Goal: Information Seeking & Learning: Learn about a topic

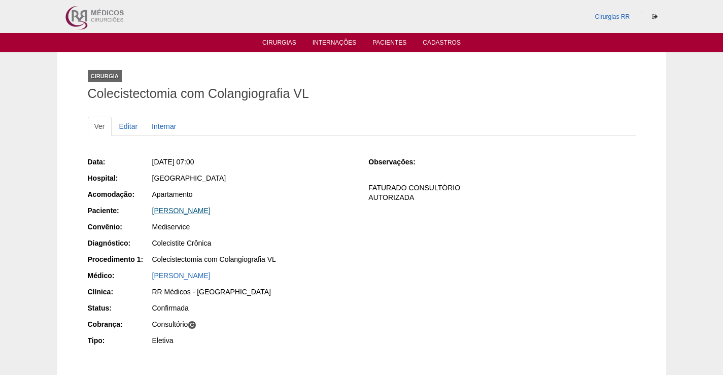
click at [211, 210] on link "[PERSON_NAME]" at bounding box center [181, 211] width 58 height 8
drag, startPoint x: 302, startPoint y: 212, endPoint x: 126, endPoint y: 213, distance: 176.1
click at [129, 212] on div "Paciente: AURINEIDE CONCEIÇÃO SOARES SILVA" at bounding box center [221, 212] width 267 height 13
copy div "Paciente: AURINEIDE CONCEIÇÃO SOARES SILVA"
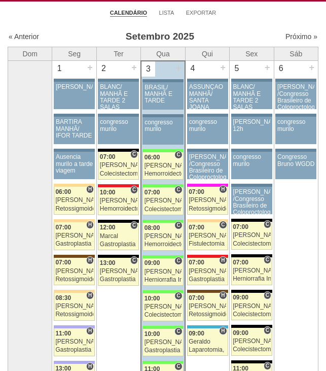
scroll to position [51, 0]
click at [163, 196] on link "87501 Ricardo Fernandes C 07:00 Ricardo Fernandes Colecistectomia com Colangiog…" at bounding box center [163, 201] width 41 height 28
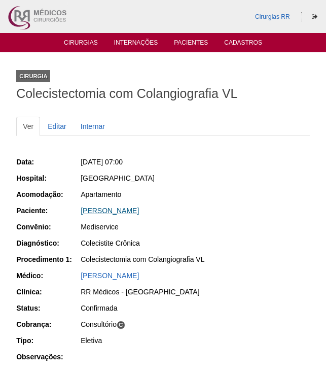
click at [139, 213] on link "[PERSON_NAME]" at bounding box center [110, 211] width 58 height 8
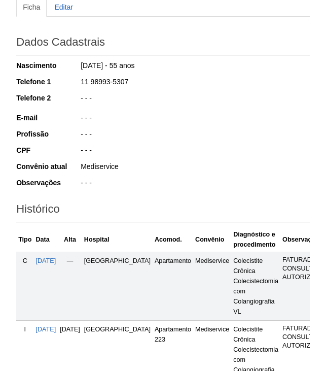
scroll to position [276, 0]
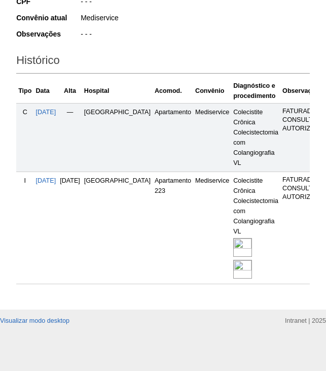
click at [233, 238] on img at bounding box center [242, 247] width 19 height 19
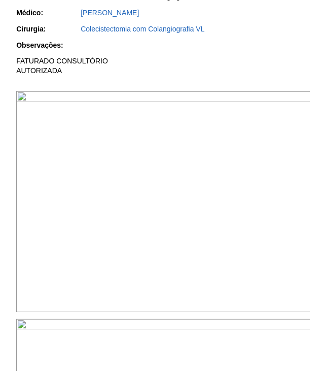
scroll to position [203, 0]
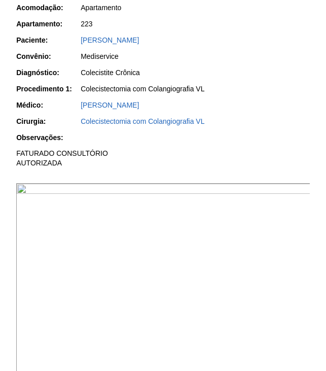
click at [223, 234] on img at bounding box center [163, 293] width 295 height 221
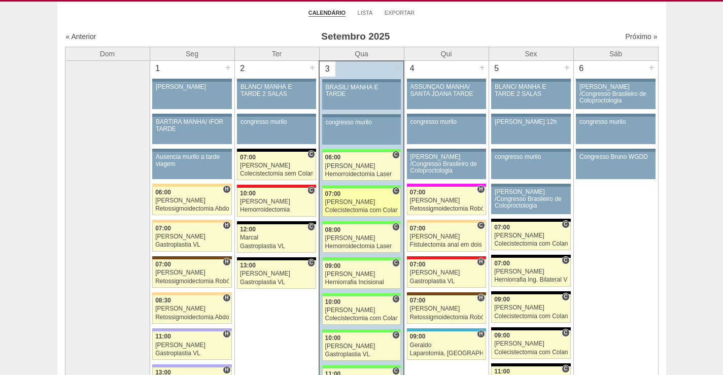
scroll to position [51, 0]
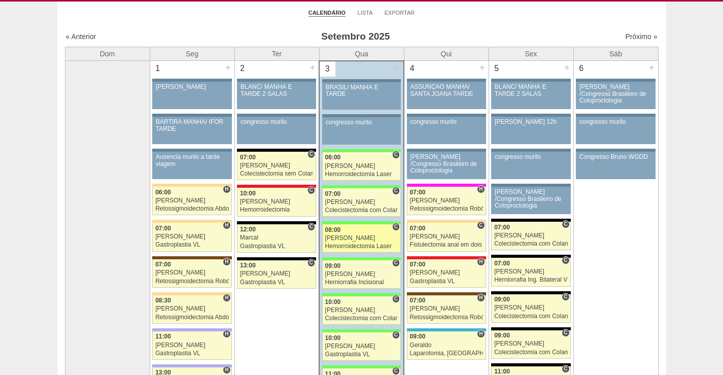
click at [358, 235] on div "[PERSON_NAME]" at bounding box center [361, 238] width 73 height 7
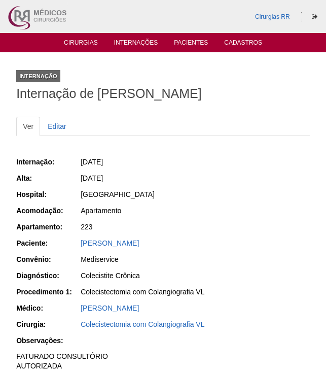
scroll to position [202, 0]
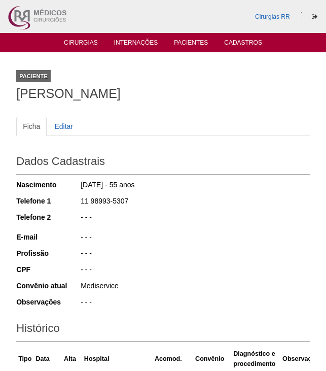
scroll to position [276, 0]
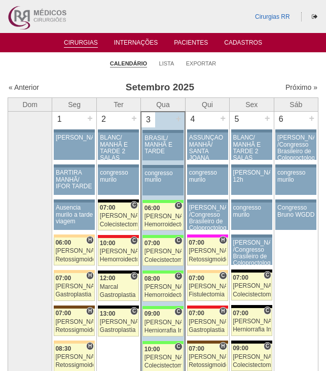
scroll to position [51, 0]
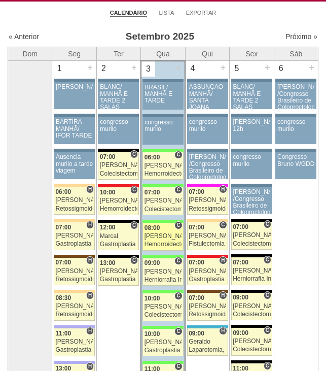
click at [165, 238] on div "Paulo Regina" at bounding box center [163, 236] width 37 height 7
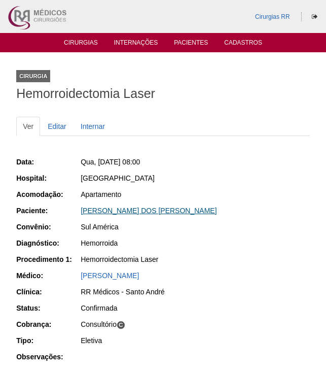
click at [164, 209] on link "CARLOS ALBERTO DOS SANTOS" at bounding box center [149, 211] width 136 height 8
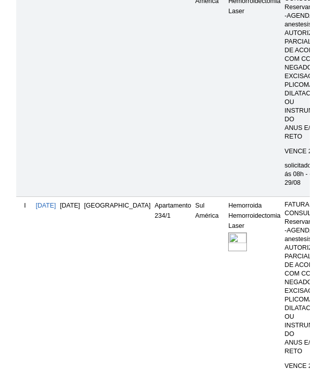
scroll to position [609, 0]
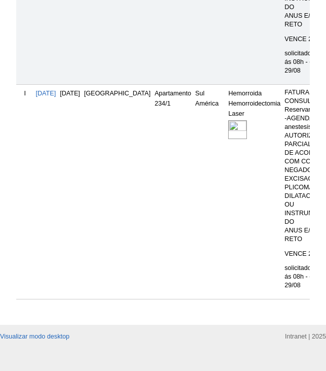
click at [228, 139] on img at bounding box center [237, 129] width 19 height 19
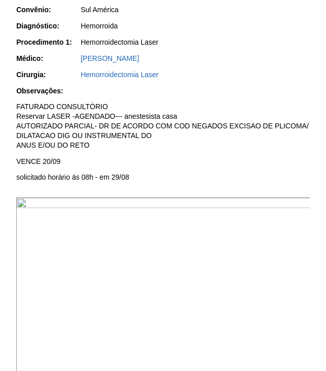
scroll to position [254, 0]
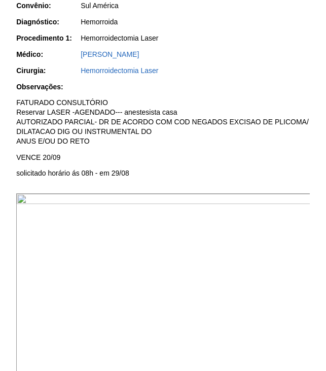
click at [214, 274] on img at bounding box center [163, 303] width 295 height 221
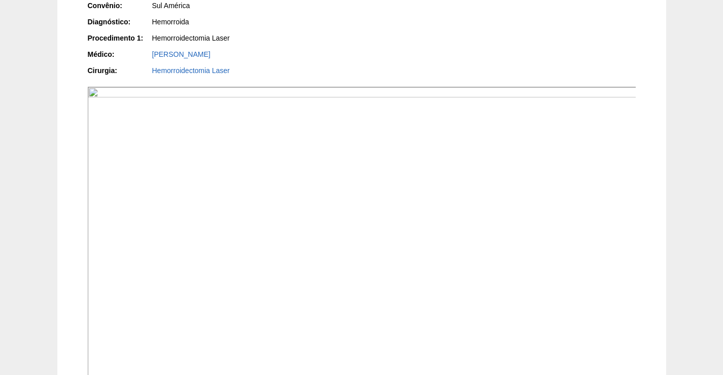
scroll to position [102, 0]
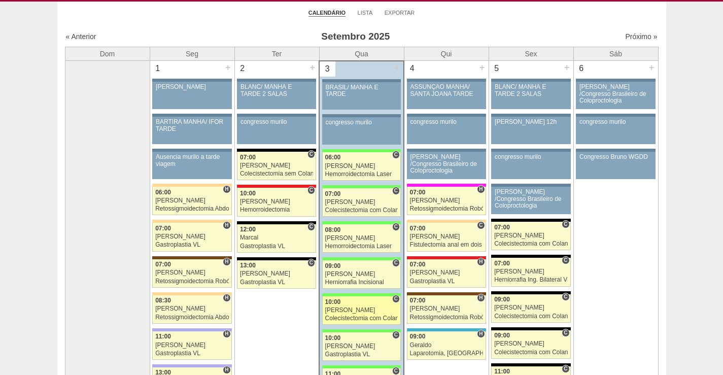
scroll to position [102, 0]
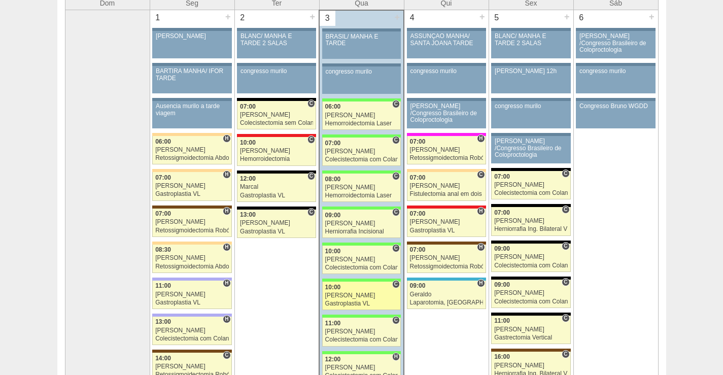
click at [351, 290] on div "10:00" at bounding box center [361, 287] width 73 height 7
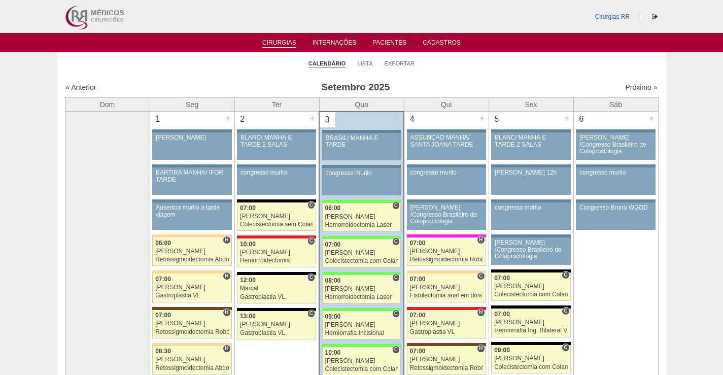
scroll to position [98, 0]
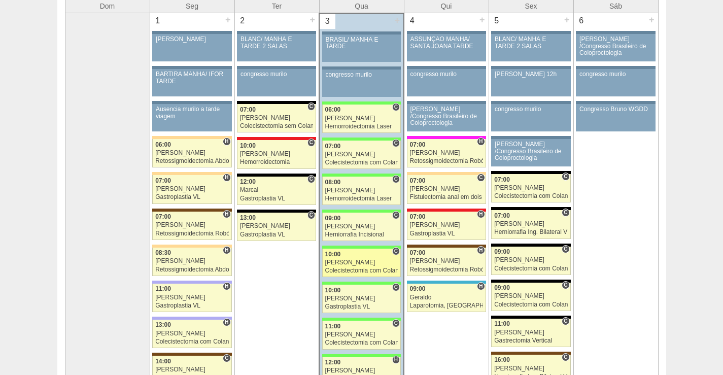
click at [352, 266] on link "87706 Ricardo Fernandes C 10:00 Ricardo Fernandes Colecistectomia com Colangiog…" at bounding box center [361, 263] width 79 height 28
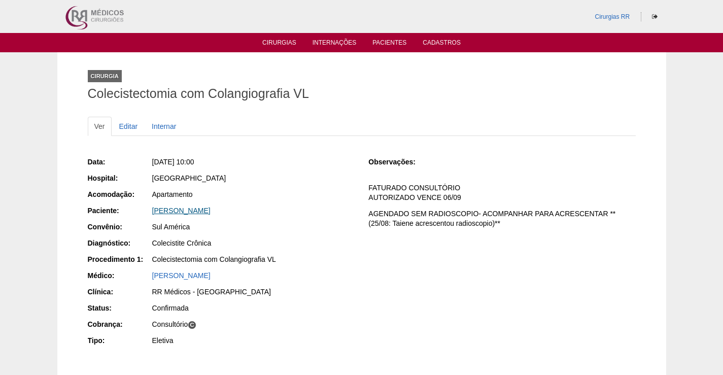
click at [200, 211] on link "[PERSON_NAME]" at bounding box center [181, 211] width 58 height 8
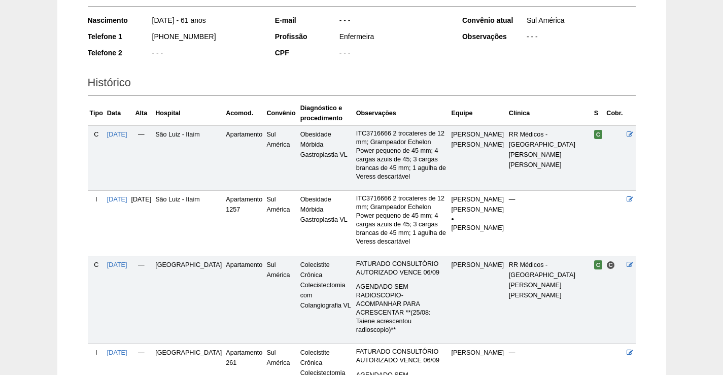
scroll to position [266, 0]
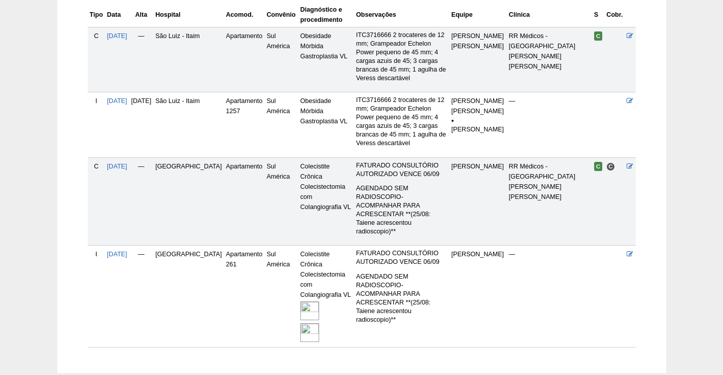
drag, startPoint x: 303, startPoint y: 252, endPoint x: 436, endPoint y: 247, distance: 133.6
click at [303, 301] on img at bounding box center [309, 310] width 19 height 19
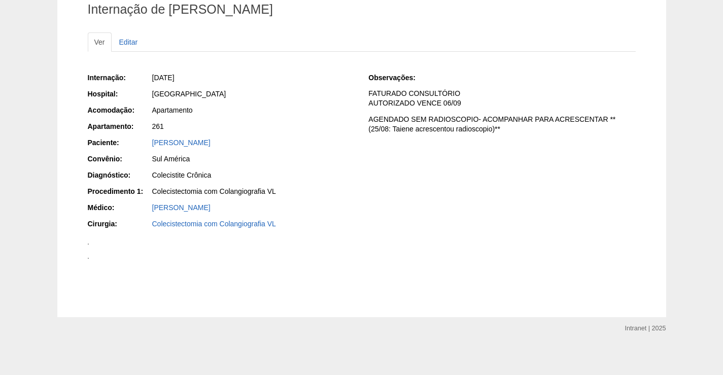
scroll to position [203, 0]
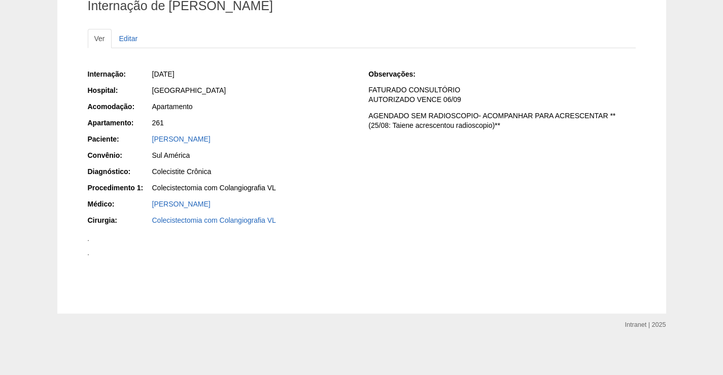
click at [89, 241] on img at bounding box center [88, 240] width 1 height 1
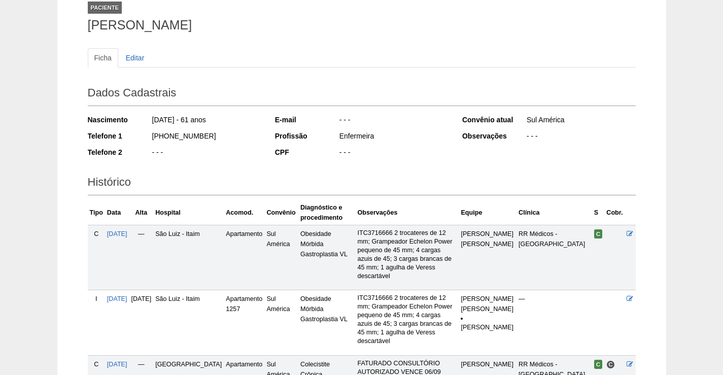
scroll to position [51, 0]
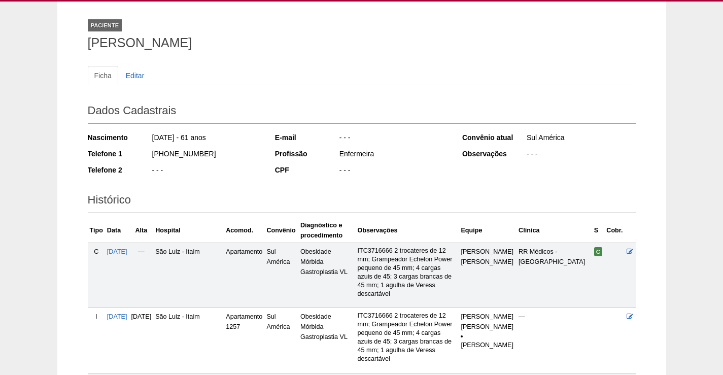
drag, startPoint x: 229, startPoint y: 44, endPoint x: 78, endPoint y: 49, distance: 150.8
click at [78, 49] on div "Paciente [PERSON_NAME] Ficha Editar Dados Cadastrais Nascimento [DATE] - 61 ano…" at bounding box center [361, 287] width 609 height 570
copy h1 "Ana Esther Henriquez"
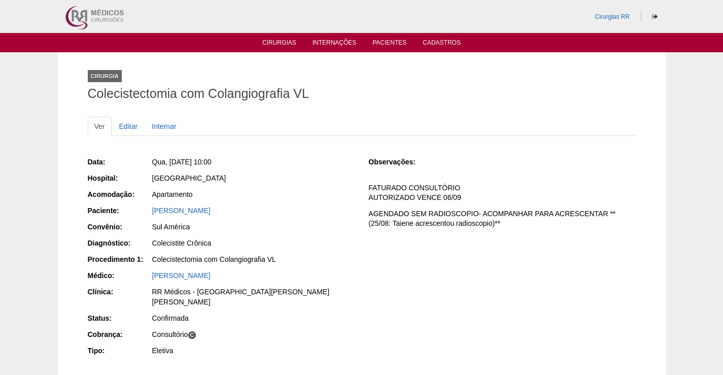
drag, startPoint x: 237, startPoint y: 208, endPoint x: 137, endPoint y: 213, distance: 100.6
click at [137, 213] on div "Paciente: [PERSON_NAME]" at bounding box center [221, 212] width 267 height 13
copy div "Paciente: [PERSON_NAME]"
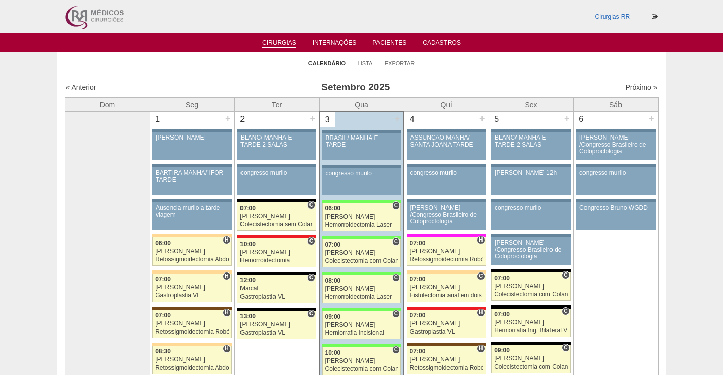
scroll to position [95, 0]
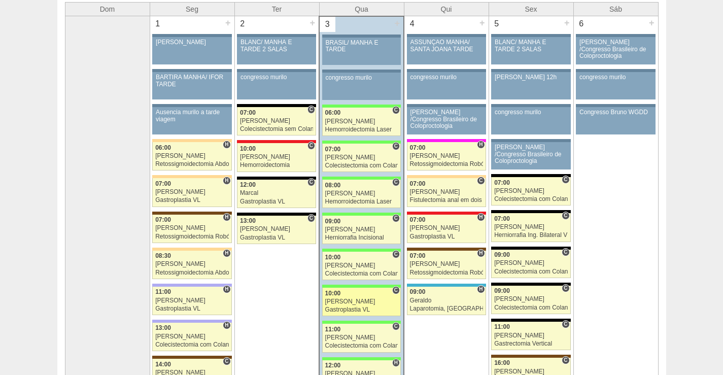
click at [366, 294] on div "10:00" at bounding box center [361, 293] width 73 height 7
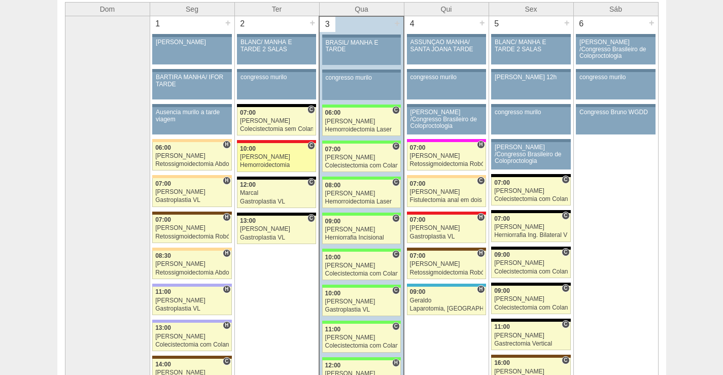
scroll to position [95, 0]
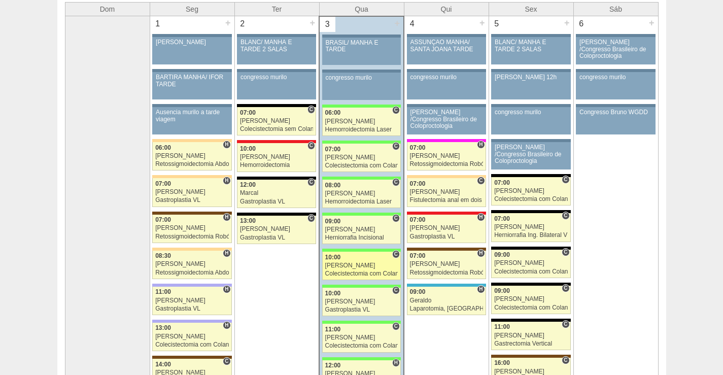
click at [355, 264] on div "Ricardo Fernandes" at bounding box center [361, 265] width 73 height 7
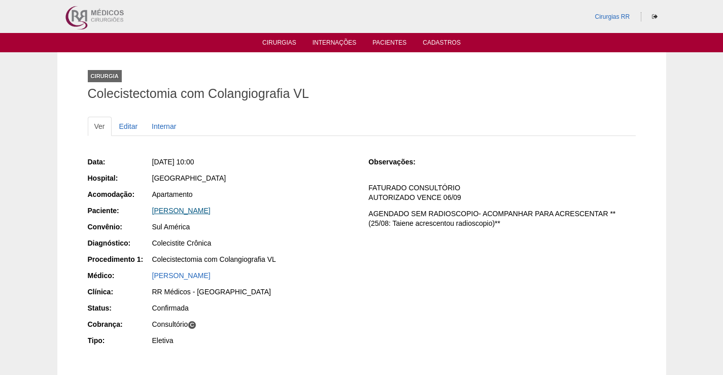
click at [190, 210] on link "[PERSON_NAME]" at bounding box center [181, 211] width 58 height 8
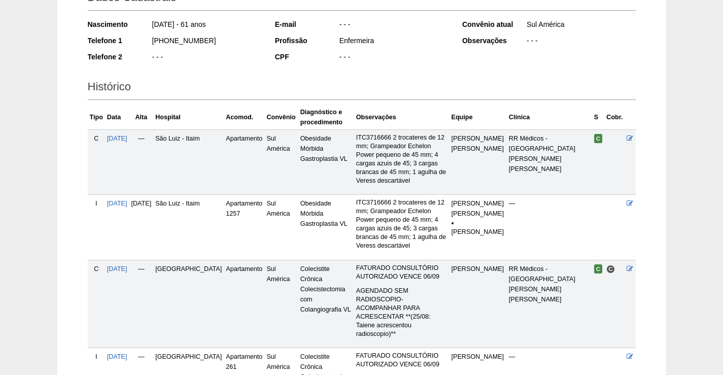
scroll to position [63, 0]
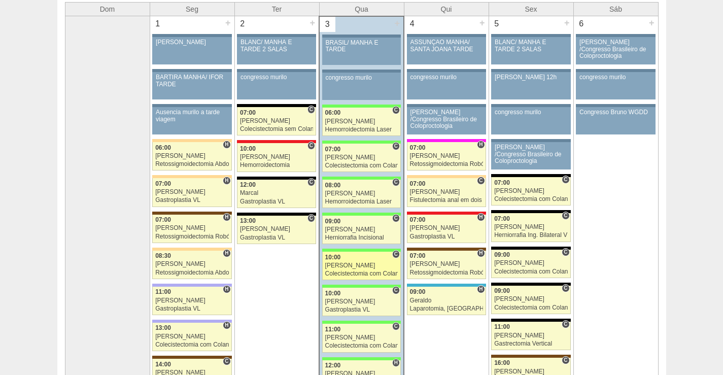
scroll to position [146, 0]
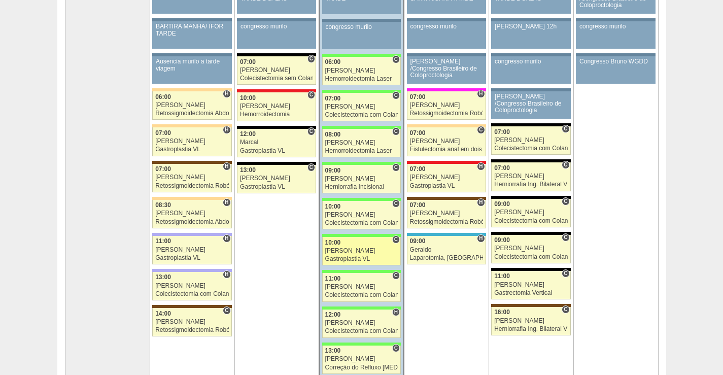
click at [371, 250] on div "[PERSON_NAME]" at bounding box center [361, 251] width 73 height 7
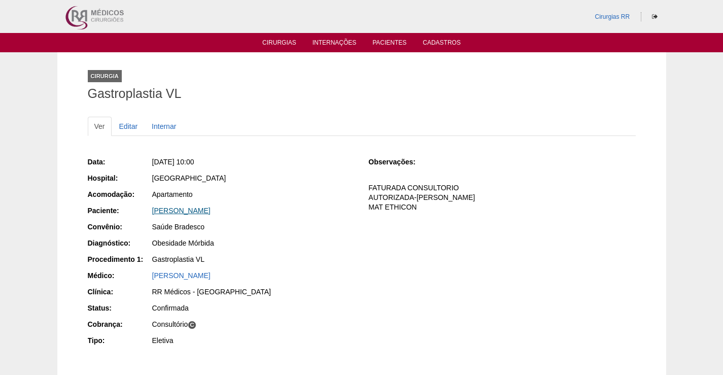
click at [211, 211] on link "Jucelia Patricia Lopes Pereira da Silva" at bounding box center [181, 211] width 58 height 8
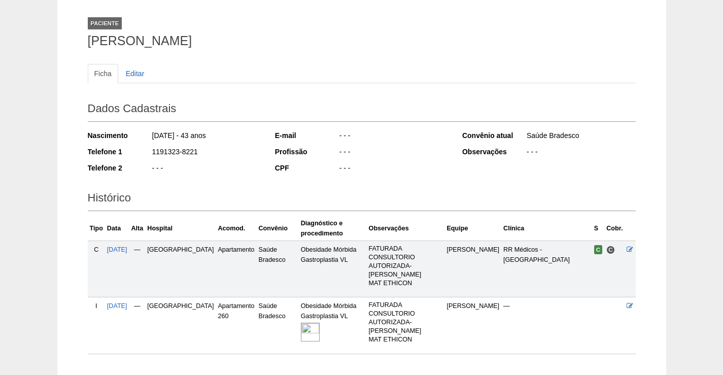
scroll to position [118, 0]
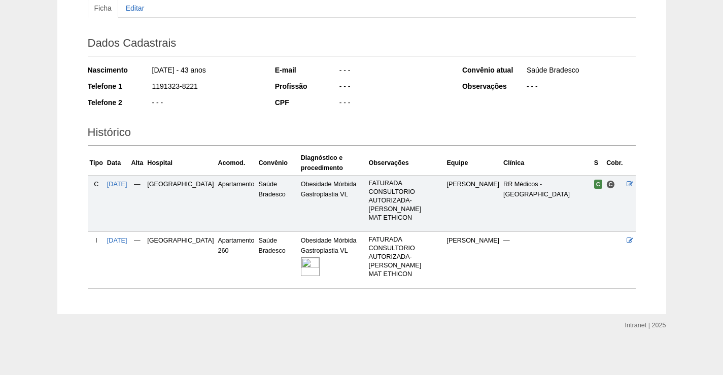
click at [301, 271] on img at bounding box center [310, 266] width 19 height 19
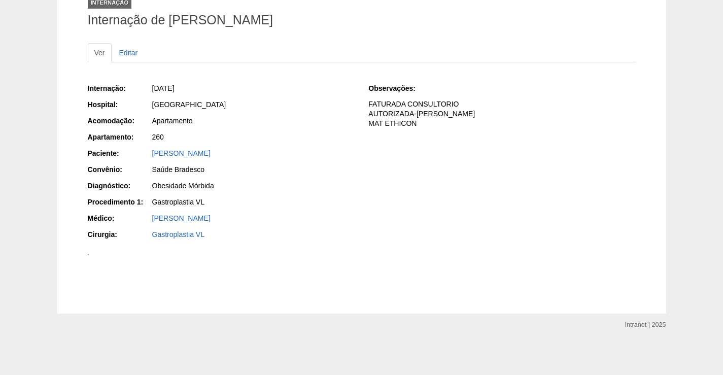
scroll to position [152, 0]
click at [89, 254] on img at bounding box center [88, 254] width 1 height 1
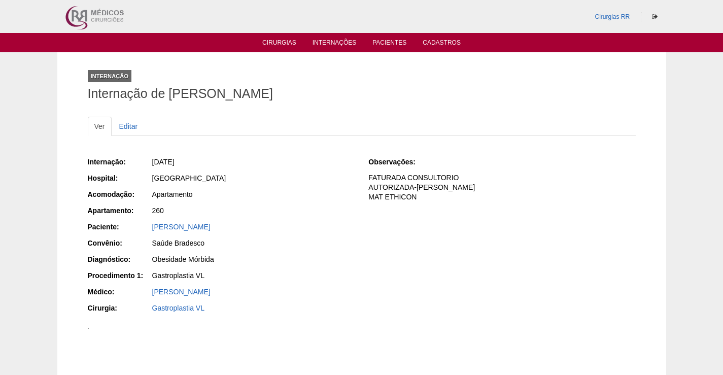
scroll to position [152, 0]
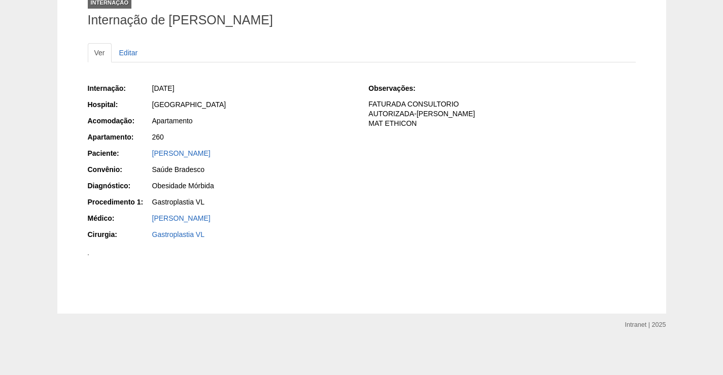
drag, startPoint x: 288, startPoint y: 77, endPoint x: 156, endPoint y: 88, distance: 132.4
click at [156, 88] on div "Internação: 03/09/2025 Hospital: Brasil Acomodação: Apartamento Apartamento: 26…" at bounding box center [221, 163] width 267 height 166
click at [276, 116] on div "Apartamento" at bounding box center [253, 121] width 202 height 10
drag, startPoint x: 275, startPoint y: 74, endPoint x: 151, endPoint y: 83, distance: 124.7
click at [151, 83] on div "Internação: 03/09/2025 Hospital: Brasil Acomodação: Apartamento Apartamento: 26…" at bounding box center [221, 163] width 267 height 166
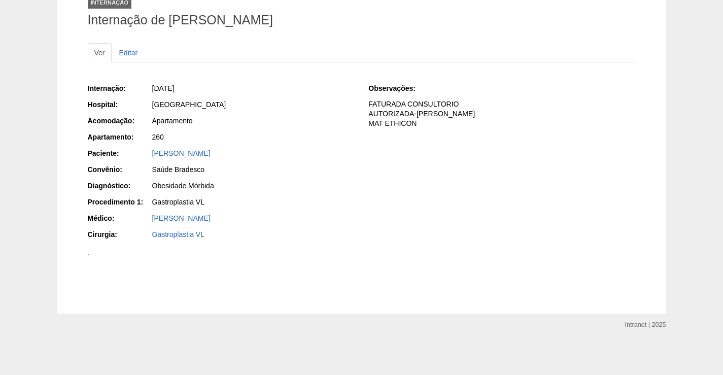
drag, startPoint x: 205, startPoint y: 49, endPoint x: 194, endPoint y: 55, distance: 12.5
click at [206, 116] on div "Apartamento" at bounding box center [253, 122] width 204 height 13
drag, startPoint x: 146, startPoint y: 74, endPoint x: 230, endPoint y: 65, distance: 85.1
click at [281, 80] on div "Internação: 03/09/2025 Hospital: Brasil Acomodação: Apartamento Apartamento: 26…" at bounding box center [221, 163] width 267 height 166
click at [220, 116] on div "Apartamento" at bounding box center [253, 122] width 204 height 13
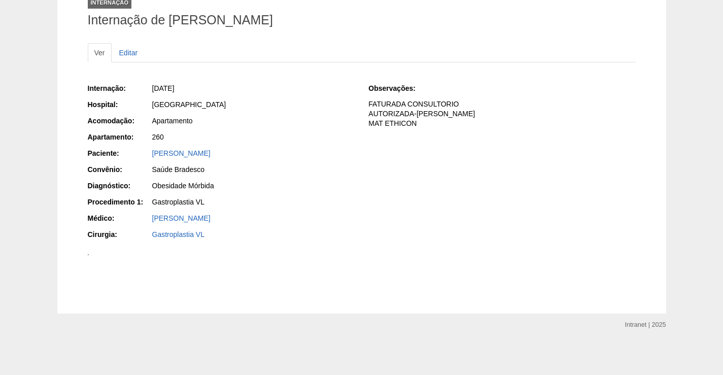
drag, startPoint x: 147, startPoint y: 73, endPoint x: 272, endPoint y: 63, distance: 125.2
click at [278, 80] on div "Internação: 03/09/2025 Hospital: Brasil Acomodação: Apartamento Apartamento: 26…" at bounding box center [221, 163] width 267 height 166
click at [146, 148] on div "Paciente:" at bounding box center [119, 153] width 63 height 10
click at [259, 116] on div "Apartamento" at bounding box center [253, 121] width 202 height 10
drag, startPoint x: 163, startPoint y: 73, endPoint x: 273, endPoint y: 71, distance: 109.1
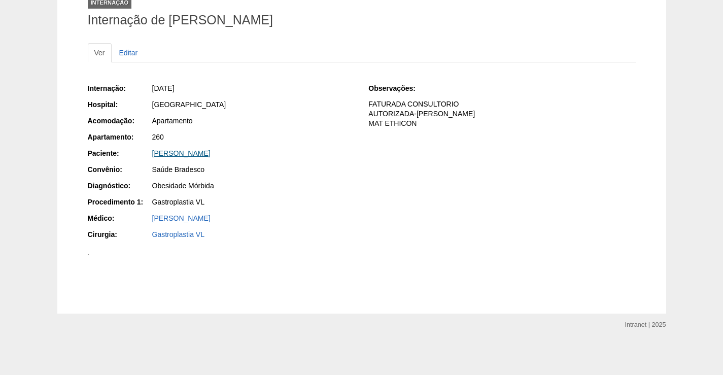
click at [273, 148] on div "Paciente: Jucelia Patricia Lopes Pereira da Silva" at bounding box center [221, 154] width 267 height 13
copy div "Paciente: Jucelia Patricia Lopes Pereira da Silva"
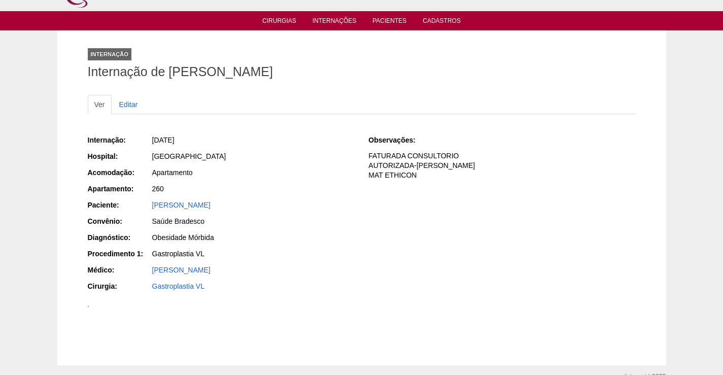
scroll to position [0, 0]
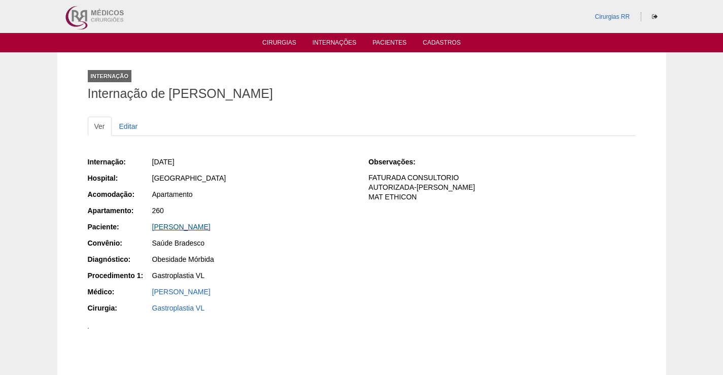
click at [190, 224] on link "Jucelia Patricia Lopes Pereira da Silva" at bounding box center [181, 227] width 58 height 8
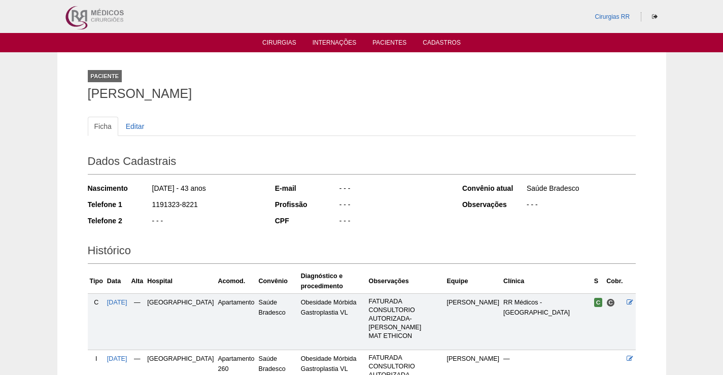
drag, startPoint x: 325, startPoint y: 93, endPoint x: 80, endPoint y: 102, distance: 245.3
click at [80, 102] on div "Paciente [PERSON_NAME] Ficha Editar Dados Cadastrais Nascimento [DATE] - 43 ano…" at bounding box center [361, 242] width 563 height 380
copy h1 "[PERSON_NAME]"
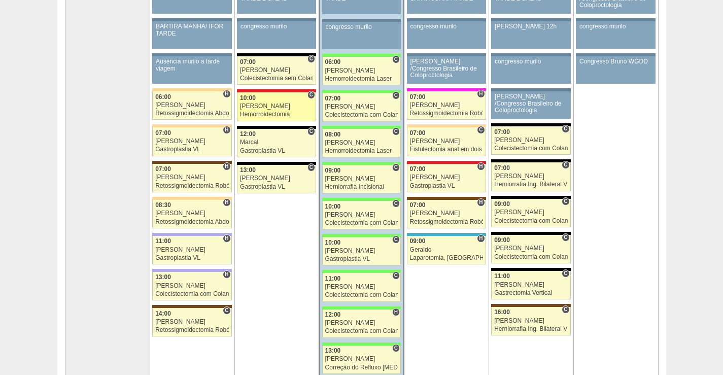
scroll to position [146, 0]
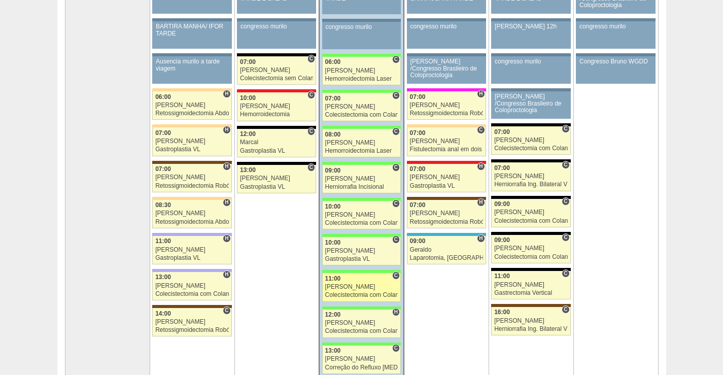
click at [370, 285] on div "[PERSON_NAME]" at bounding box center [361, 287] width 73 height 7
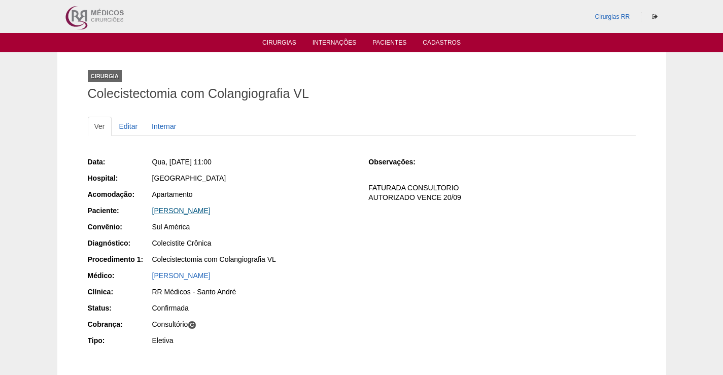
click at [190, 210] on link "Claudio Pereira Santos" at bounding box center [181, 211] width 58 height 8
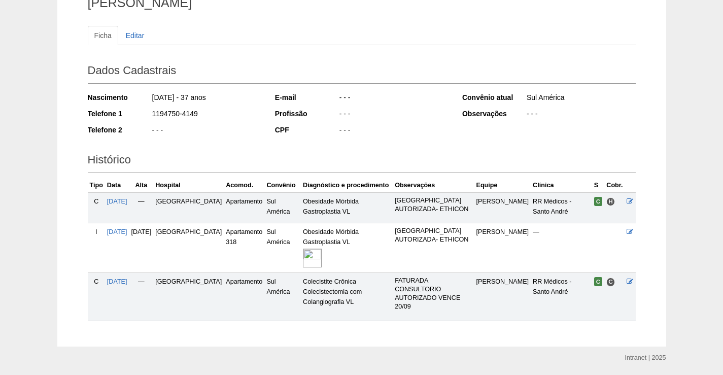
scroll to position [73, 0]
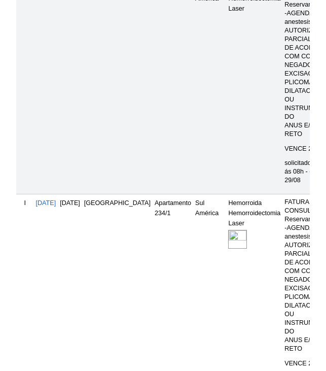
scroll to position [457, 0]
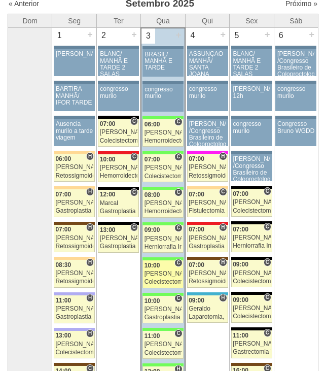
scroll to position [102, 0]
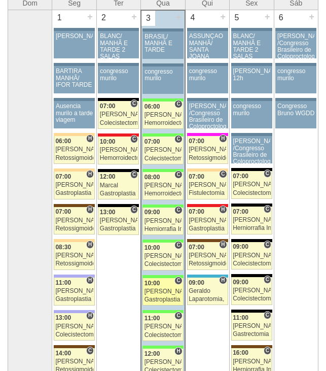
click at [163, 292] on div "[PERSON_NAME]" at bounding box center [163, 291] width 37 height 7
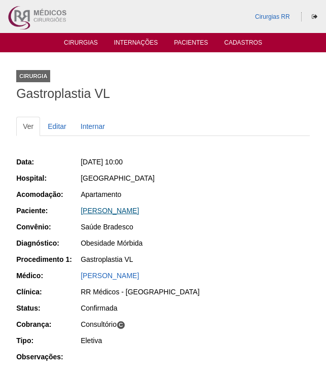
click at [139, 210] on link "Jucelia Patricia Lopes Pereira da Silva" at bounding box center [110, 211] width 58 height 8
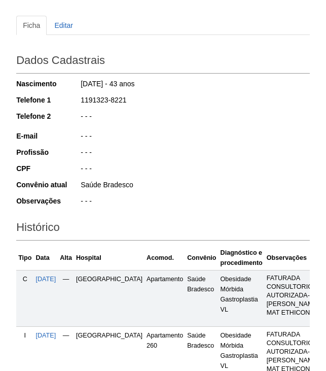
scroll to position [203, 0]
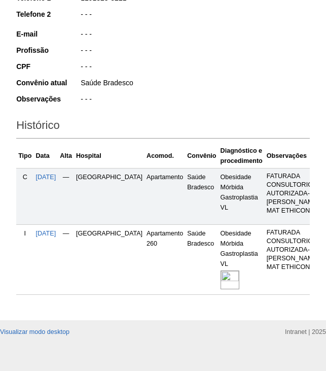
click at [221, 286] on img at bounding box center [230, 280] width 19 height 19
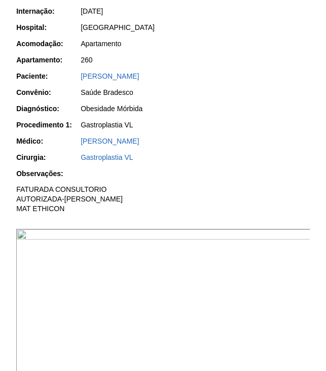
scroll to position [305, 0]
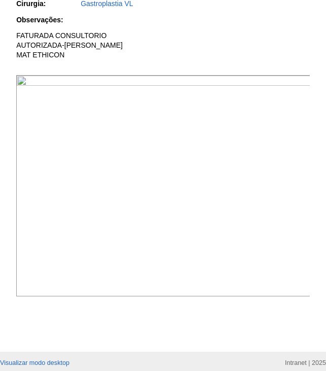
drag, startPoint x: 251, startPoint y: 241, endPoint x: 258, endPoint y: 244, distance: 7.3
click at [251, 240] on img at bounding box center [163, 185] width 295 height 221
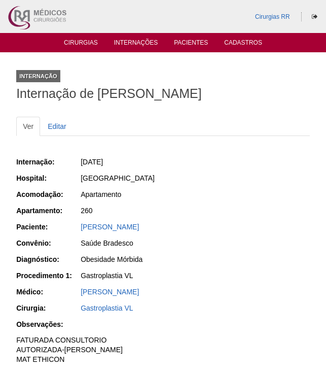
scroll to position [303, 0]
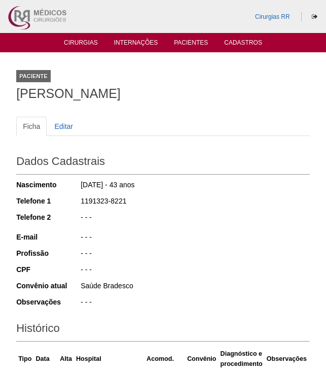
scroll to position [202, 0]
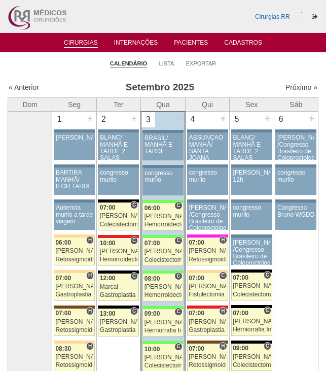
scroll to position [98, 0]
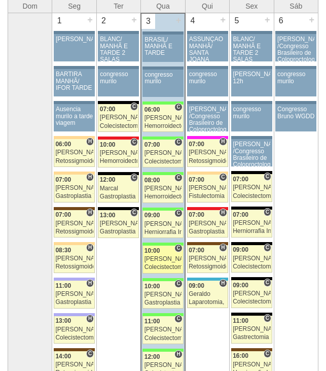
click at [164, 254] on div "10:00" at bounding box center [163, 251] width 37 height 7
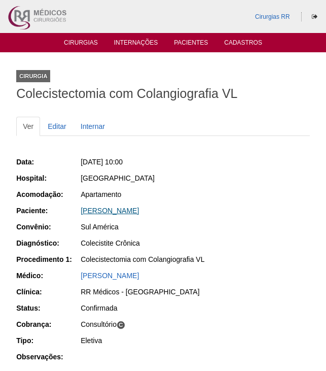
click at [126, 211] on link "[PERSON_NAME]" at bounding box center [110, 211] width 58 height 8
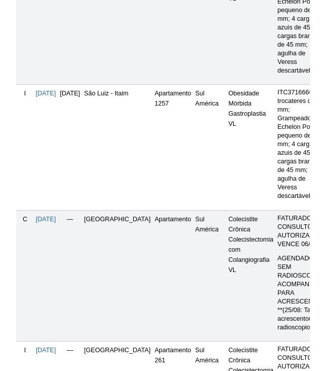
scroll to position [508, 0]
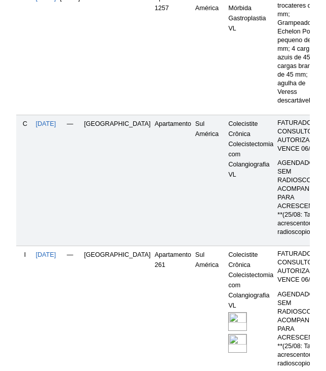
click at [228, 318] on img at bounding box center [237, 321] width 19 height 19
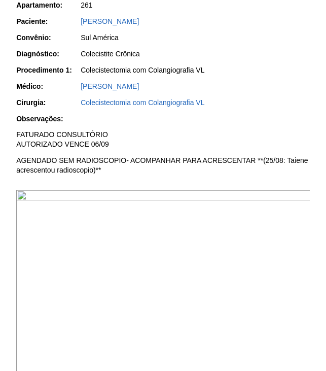
scroll to position [203, 0]
